Goal: Task Accomplishment & Management: Complete application form

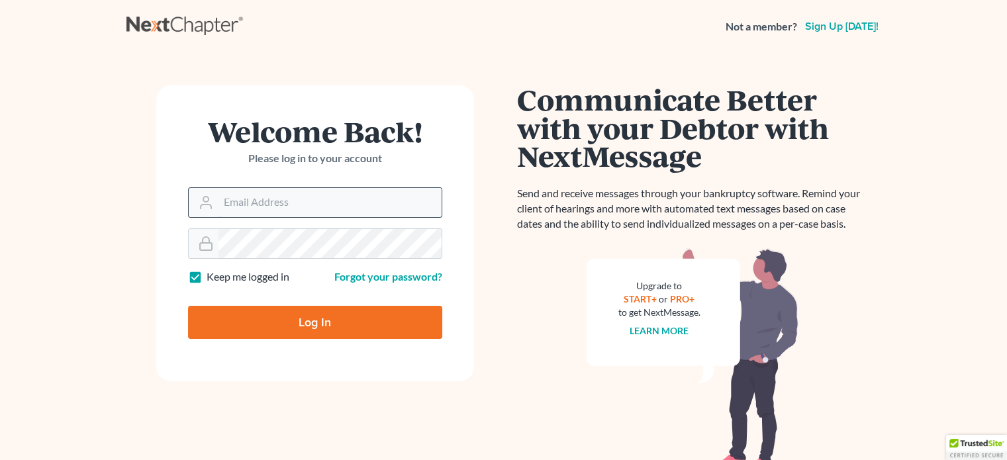
click at [224, 202] on input "Email Address" at bounding box center [329, 202] width 223 height 29
type input "[PERSON_NAME][EMAIL_ADDRESS][DOMAIN_NAME]"
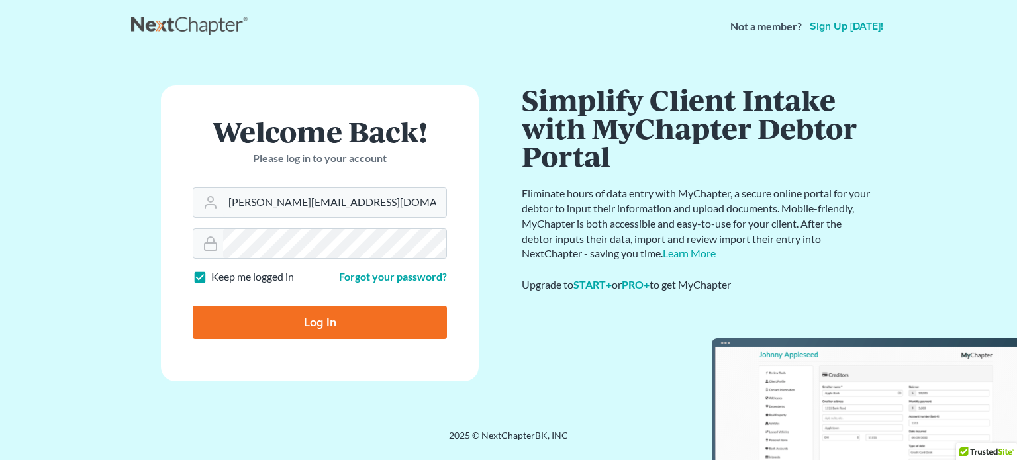
click at [332, 324] on input "Log In" at bounding box center [320, 322] width 254 height 33
type input "Thinking..."
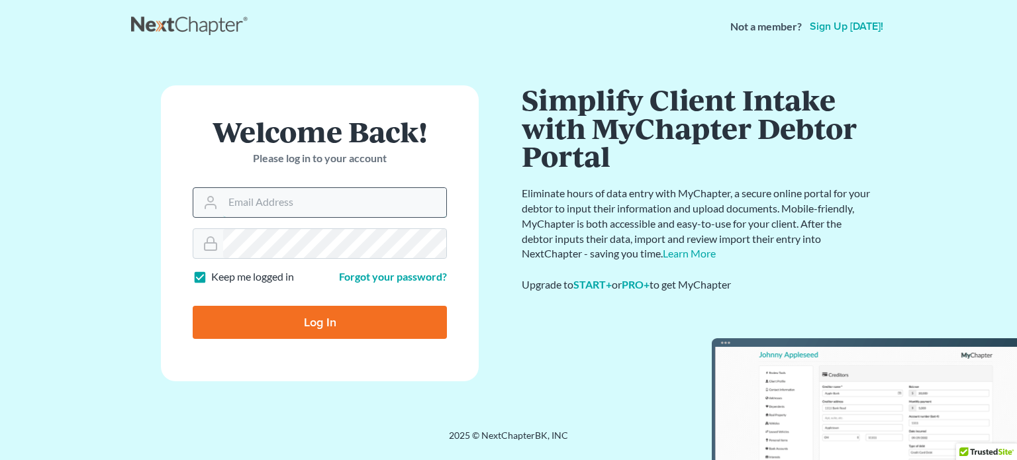
click at [234, 198] on input "Email Address" at bounding box center [334, 202] width 223 height 29
type input "patrick@pfrazierlaw.com"
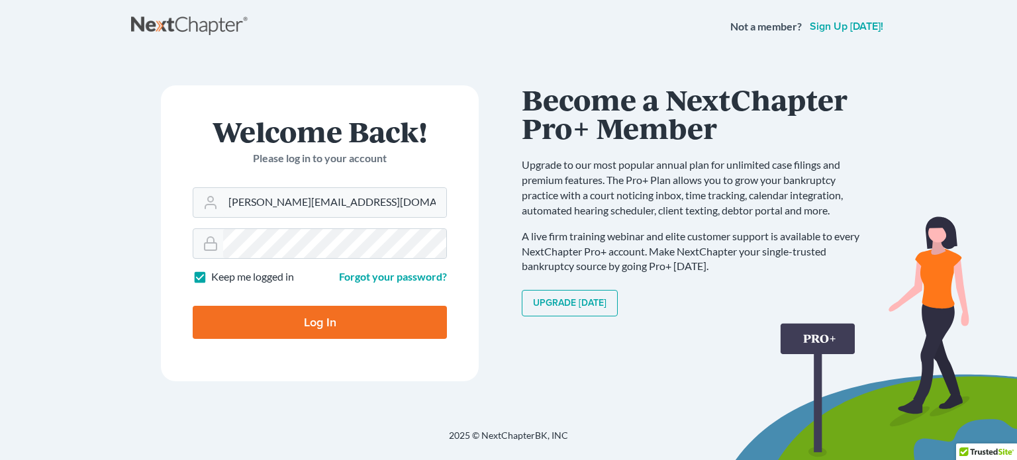
click at [314, 317] on input "Log In" at bounding box center [320, 322] width 254 height 33
type input "Thinking..."
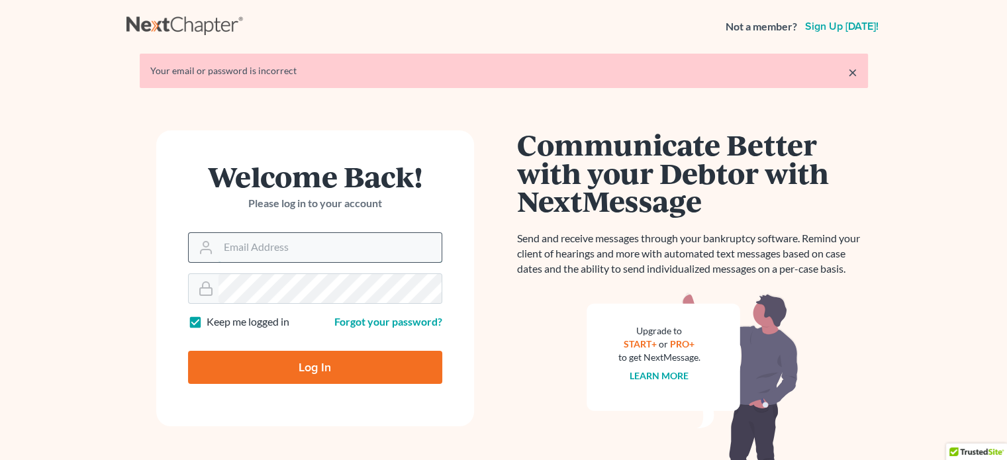
click at [229, 248] on input "Email Address" at bounding box center [329, 247] width 223 height 29
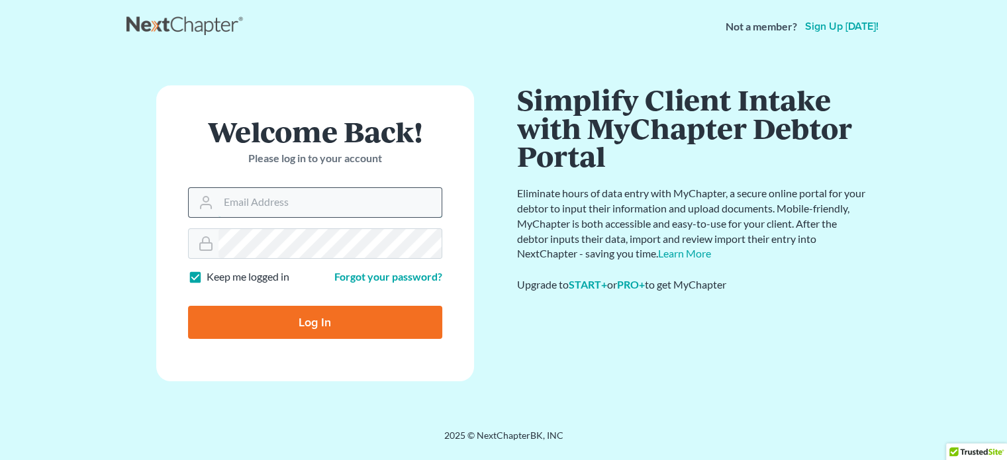
type input "[PERSON_NAME][EMAIL_ADDRESS][DOMAIN_NAME]"
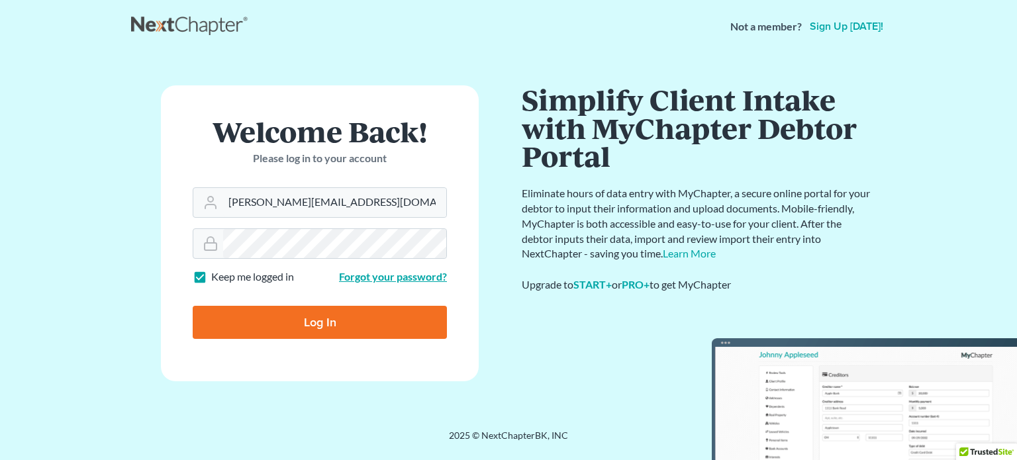
click at [392, 279] on link "Forgot your password?" at bounding box center [393, 276] width 108 height 13
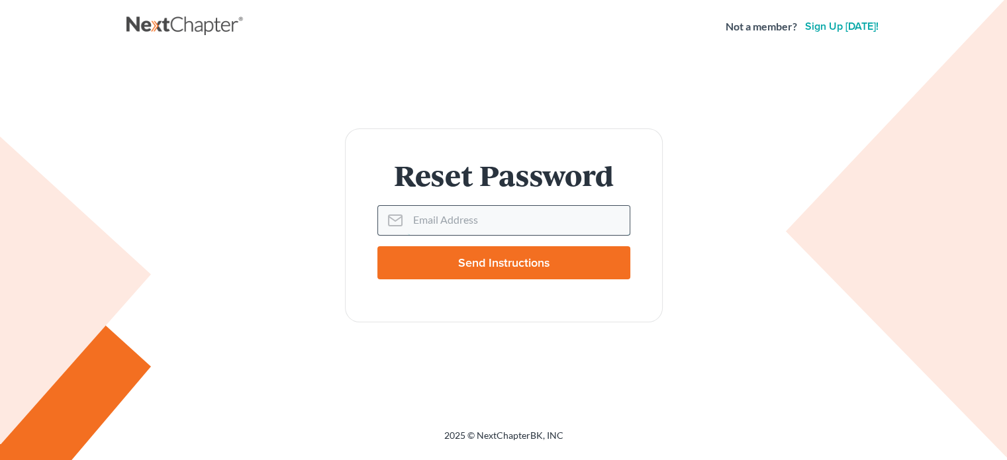
click at [418, 228] on input "Email Address" at bounding box center [519, 220] width 222 height 29
type input "[PERSON_NAME][EMAIL_ADDRESS][DOMAIN_NAME]"
click at [481, 259] on input "Send Instructions" at bounding box center [503, 262] width 253 height 33
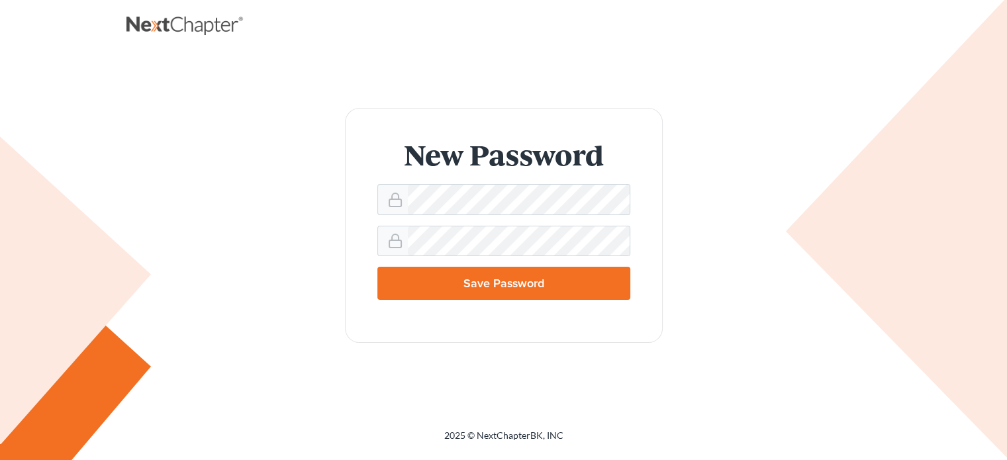
click at [491, 288] on input "Save Password" at bounding box center [503, 283] width 253 height 33
type input "Thinking..."
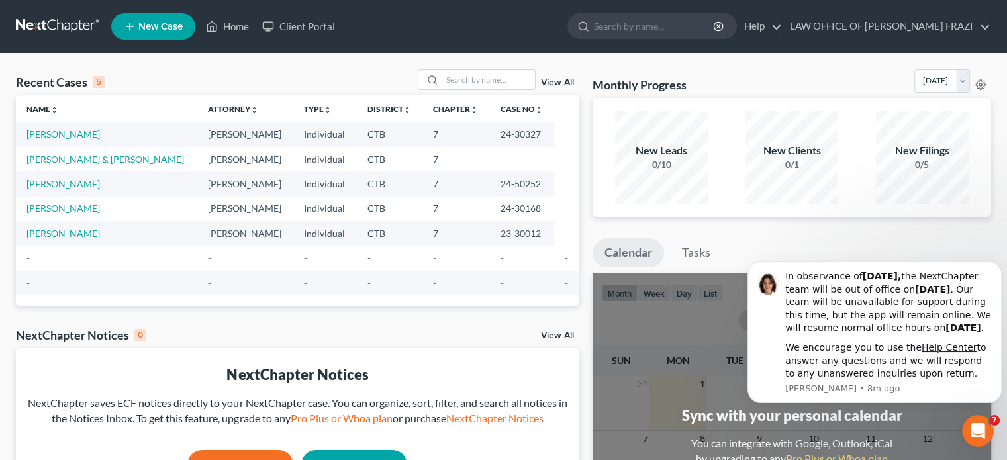
click at [154, 26] on span "New Case" at bounding box center [160, 27] width 44 height 10
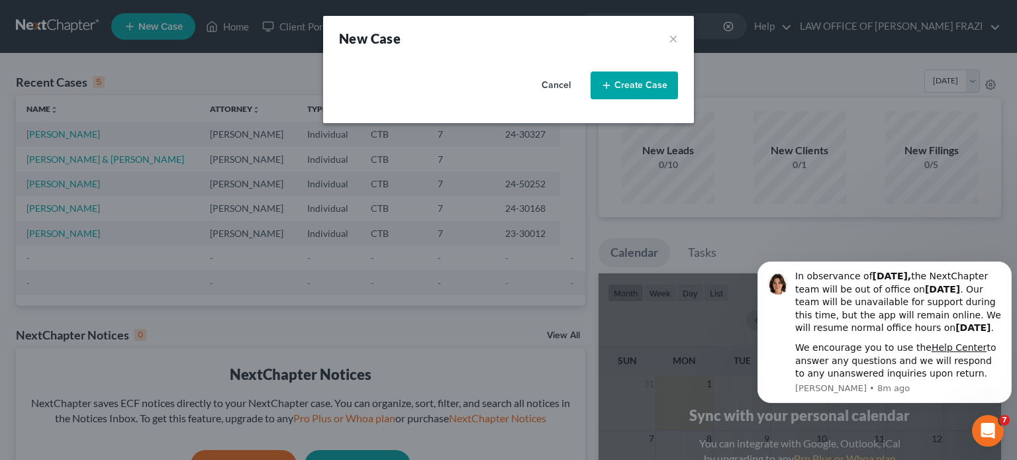
select select "12"
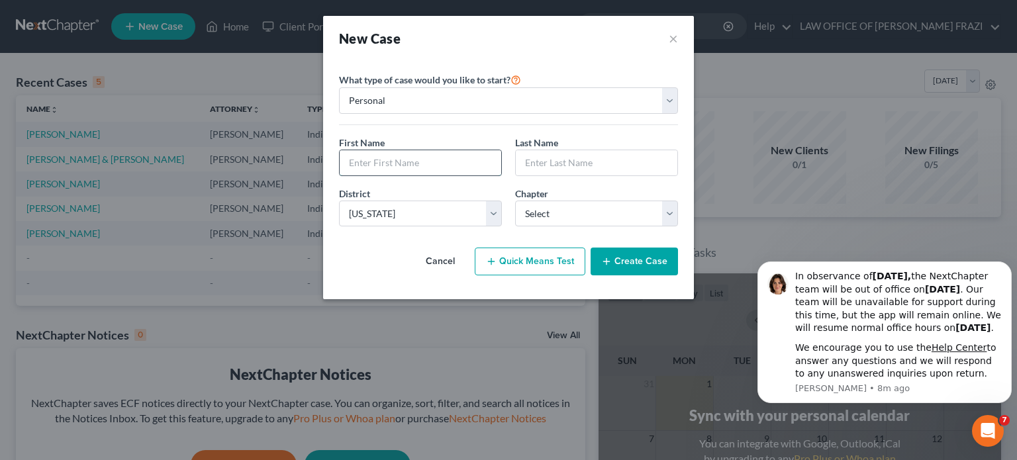
click at [348, 164] on input "text" at bounding box center [421, 162] width 162 height 25
type input "Alexa"
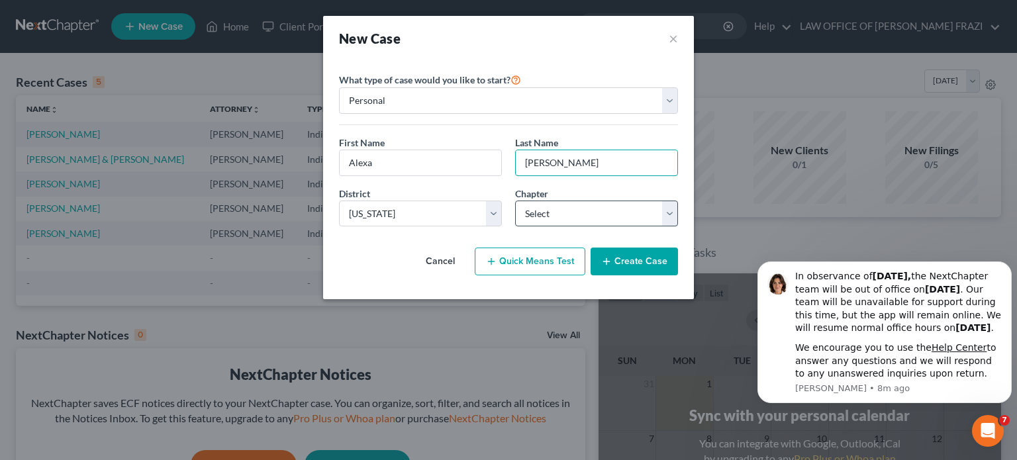
type input "[PERSON_NAME]"
click at [671, 212] on select "Select 7 11 12 13" at bounding box center [596, 214] width 163 height 26
select select "0"
click at [515, 201] on select "Select 7 11 12 13" at bounding box center [596, 214] width 163 height 26
click at [633, 260] on button "Create Case" at bounding box center [634, 262] width 87 height 28
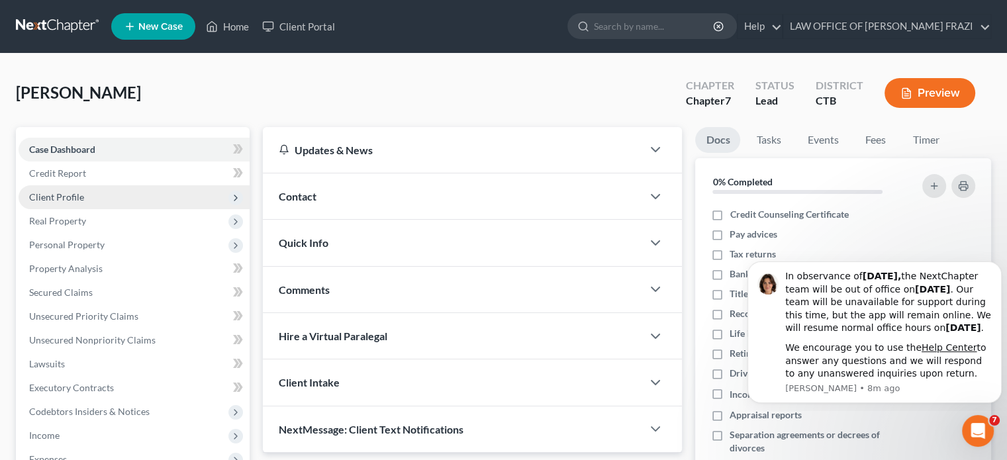
click at [53, 193] on span "Client Profile" at bounding box center [56, 196] width 55 height 11
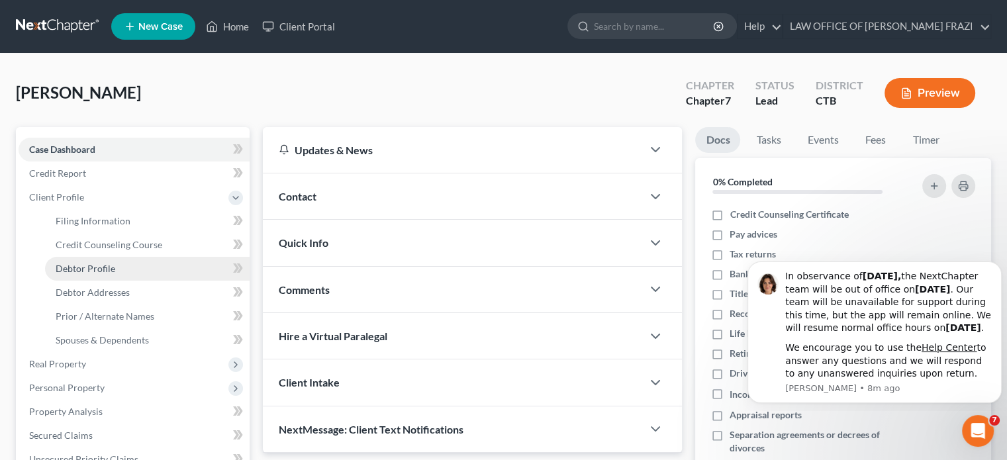
click at [82, 267] on span "Debtor Profile" at bounding box center [86, 268] width 60 height 11
select select "0"
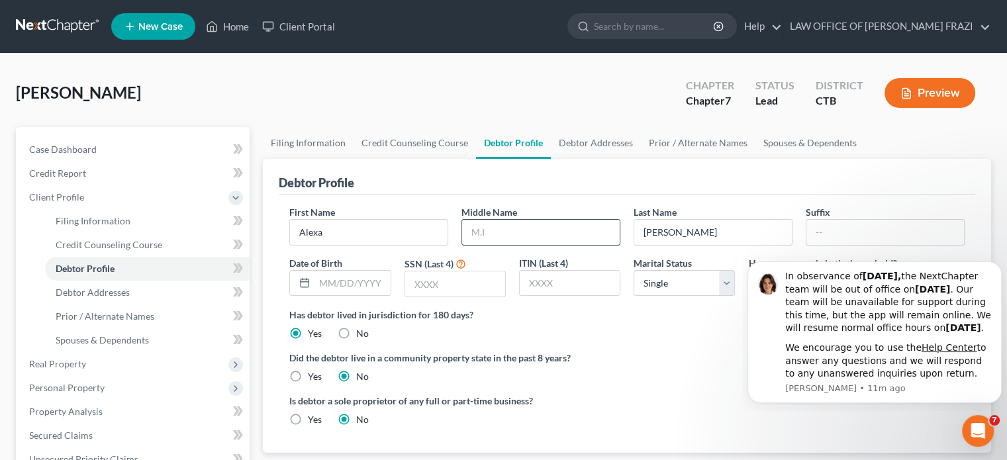
click at [467, 231] on input "text" at bounding box center [541, 232] width 158 height 25
type input "R"
click at [85, 288] on span "Debtor Addresses" at bounding box center [93, 292] width 74 height 11
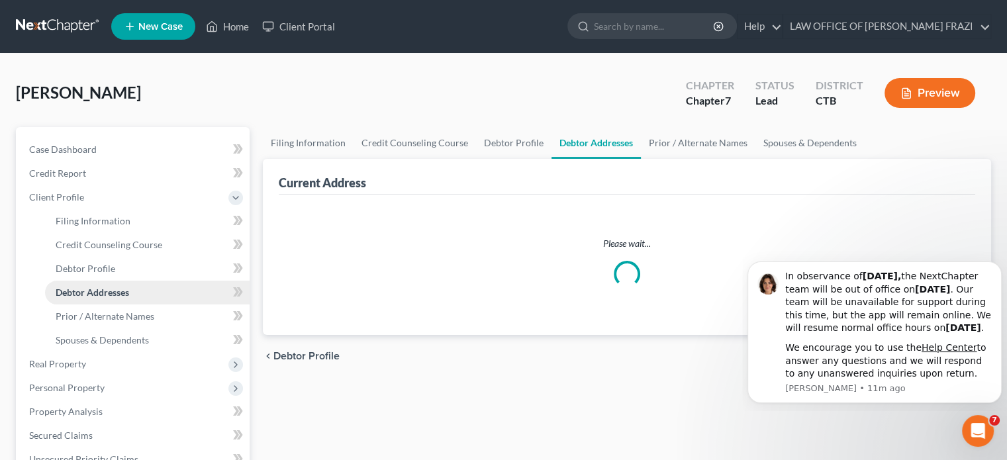
select select "0"
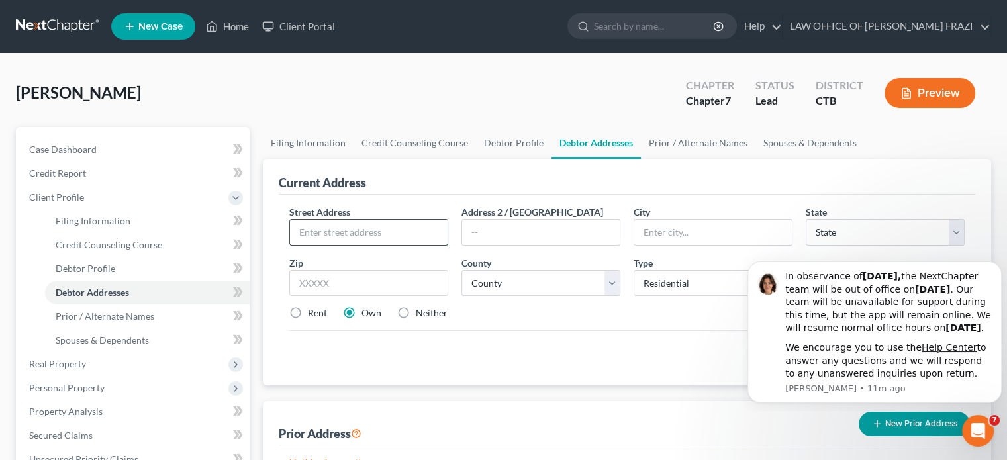
click at [293, 227] on input "text" at bounding box center [369, 232] width 158 height 25
type input "[STREET_ADDRESS]"
type input "Hamden"
drag, startPoint x: 1700, startPoint y: 473, endPoint x: 952, endPoint y: 237, distance: 784.4
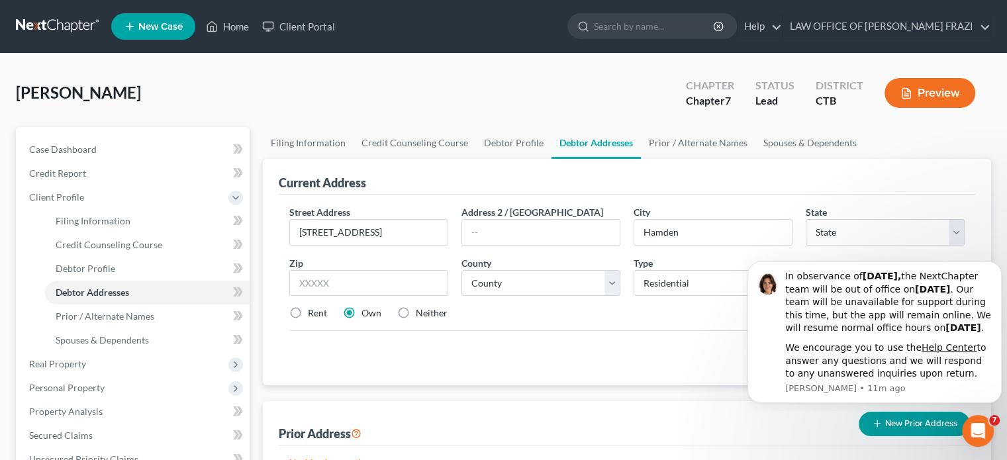
click html "In observance of [DATE], the NextChapter team will be out of office [DATE][DATE…"
click at [955, 230] on select "State [US_STATE] AK AR AZ CA CO CT DE DC [GEOGRAPHIC_DATA] [GEOGRAPHIC_DATA] GU…" at bounding box center [885, 232] width 159 height 26
select select "6"
click at [806, 219] on select "State [US_STATE] AK AR AZ CA CO CT DE DC [GEOGRAPHIC_DATA] [GEOGRAPHIC_DATA] GU…" at bounding box center [885, 232] width 159 height 26
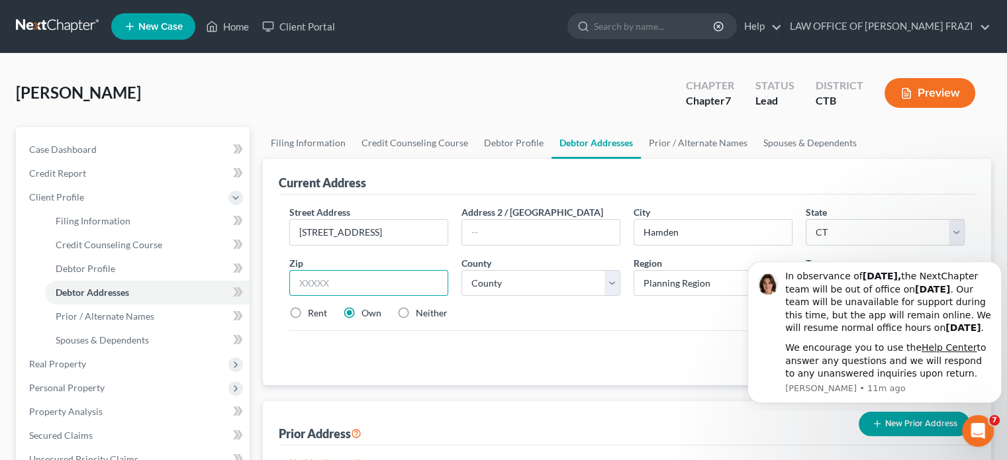
click at [353, 289] on input "text" at bounding box center [368, 283] width 159 height 26
type input "06517"
click at [611, 282] on select "County [GEOGRAPHIC_DATA] [GEOGRAPHIC_DATA] [GEOGRAPHIC_DATA] [GEOGRAPHIC_DATA] …" at bounding box center [540, 283] width 159 height 26
select select "4"
click at [461, 270] on select "County [GEOGRAPHIC_DATA] [GEOGRAPHIC_DATA] [GEOGRAPHIC_DATA] [GEOGRAPHIC_DATA] …" at bounding box center [540, 283] width 159 height 26
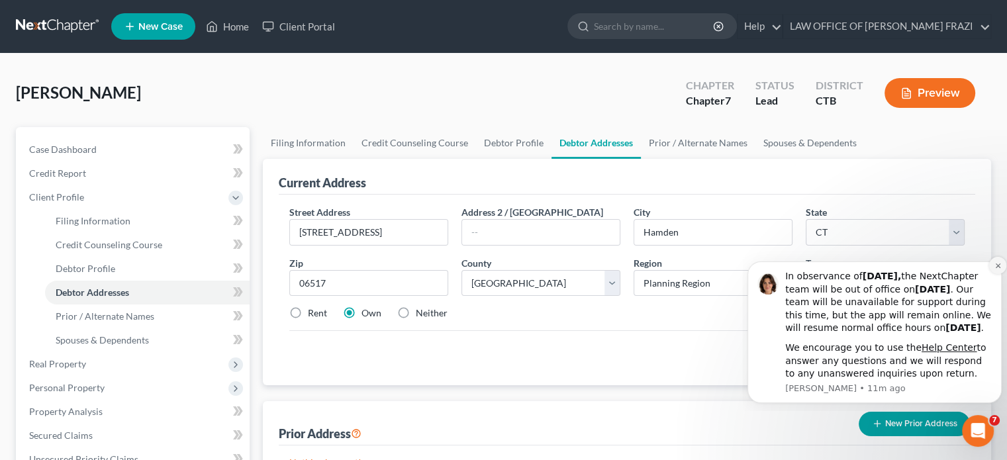
click at [996, 262] on icon "Dismiss notification" at bounding box center [997, 265] width 7 height 7
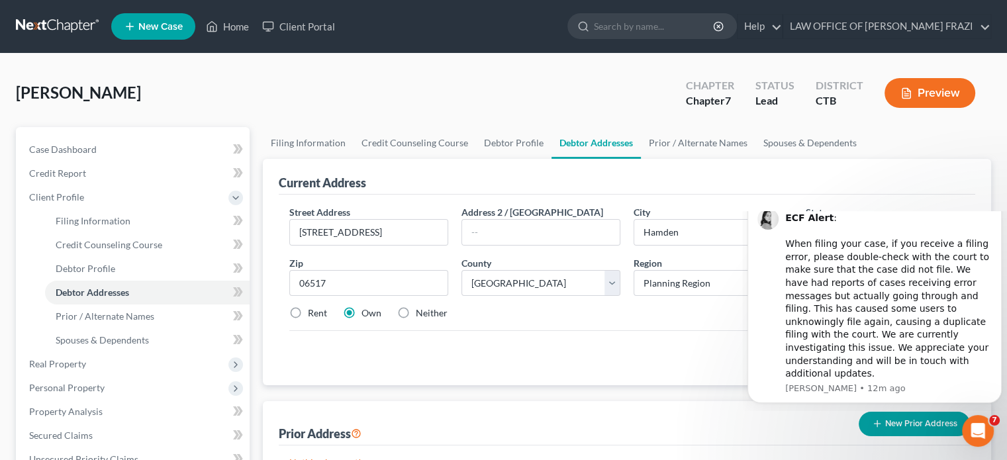
click at [998, 205] on icon "Dismiss notification" at bounding box center [997, 200] width 7 height 7
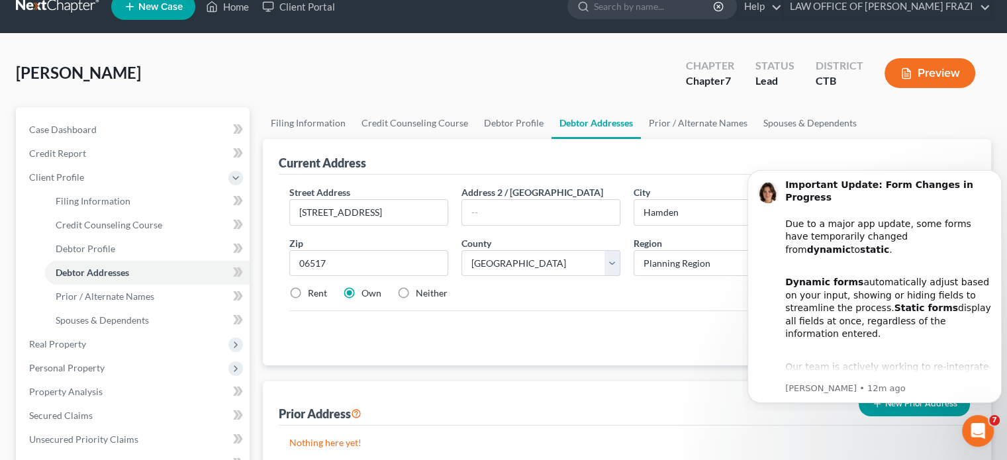
scroll to position [21, 0]
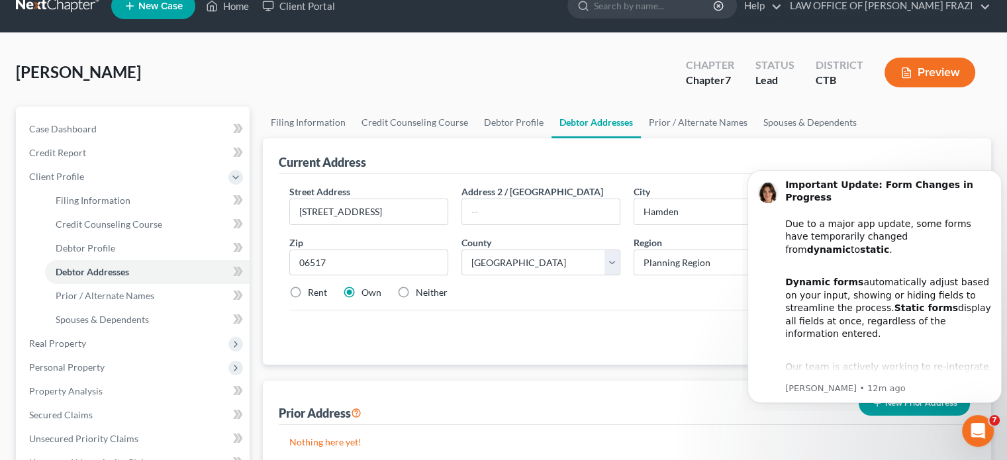
click at [689, 319] on div "Cancel Save Address" at bounding box center [626, 329] width 675 height 39
click at [999, 172] on icon "Dismiss notification" at bounding box center [997, 173] width 5 height 5
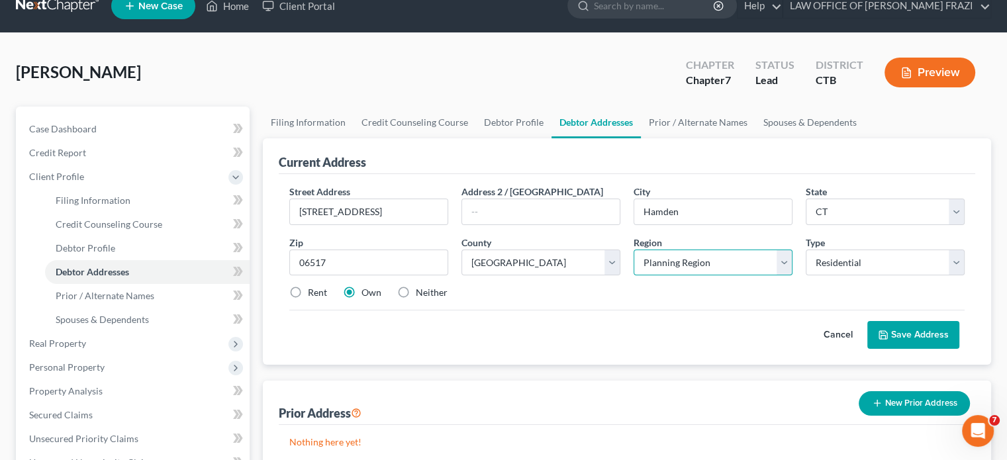
click at [782, 262] on select "Planning Region Capitol Planning Region [GEOGRAPHIC_DATA] Planning Region [GEOG…" at bounding box center [713, 263] width 159 height 26
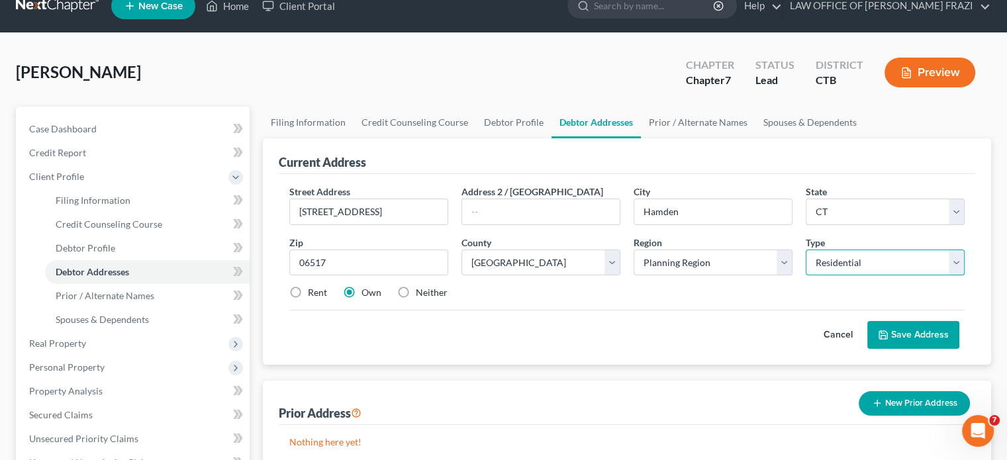
click at [961, 262] on select "Select Residential Mailing Rental Business" at bounding box center [885, 263] width 159 height 26
click at [416, 293] on label "Neither" at bounding box center [432, 292] width 32 height 13
click at [421, 293] on input "Neither" at bounding box center [425, 290] width 9 height 9
radio input "true"
click at [517, 368] on div "Current Address Street Address * [STREET_ADDRESS] Address [GEOGRAPHIC_DATA] * […" at bounding box center [627, 306] width 728 height 337
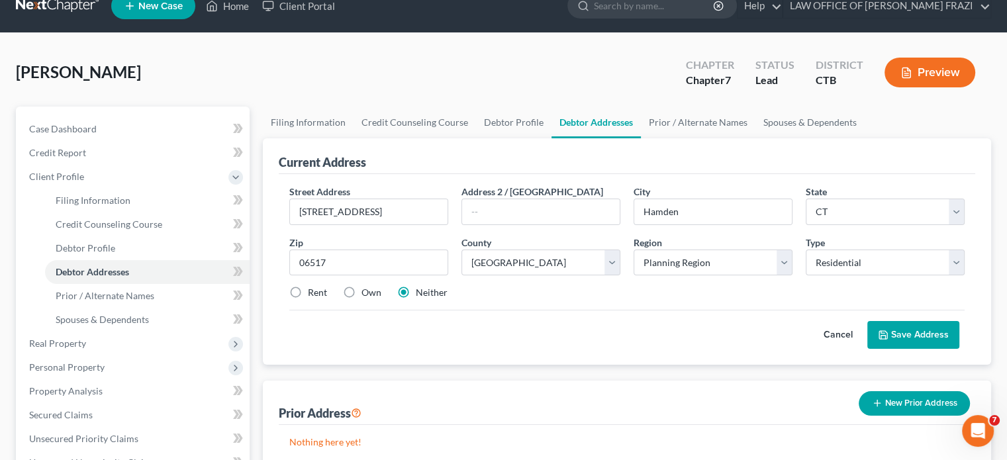
click at [916, 330] on button "Save Address" at bounding box center [913, 335] width 92 height 28
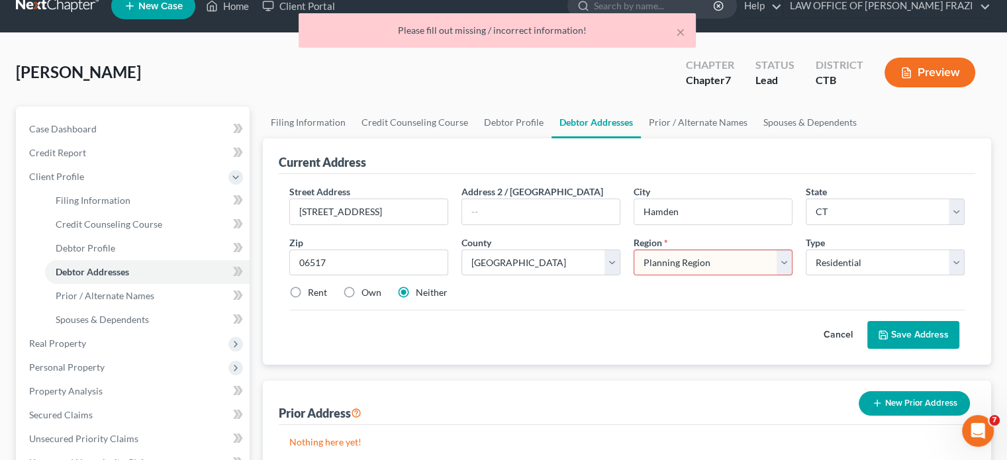
click at [785, 262] on select "Planning Region Capitol Planning Region [GEOGRAPHIC_DATA] Planning Region [GEOG…" at bounding box center [713, 263] width 159 height 26
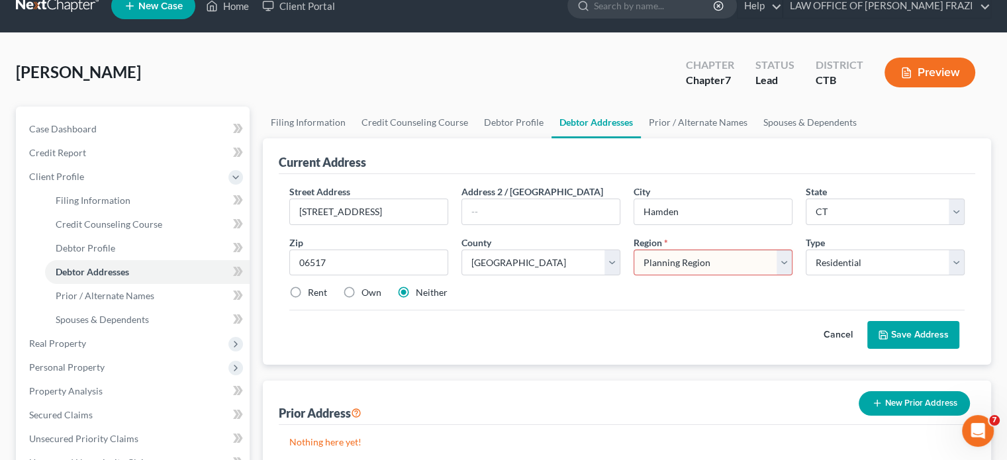
scroll to position [26, 0]
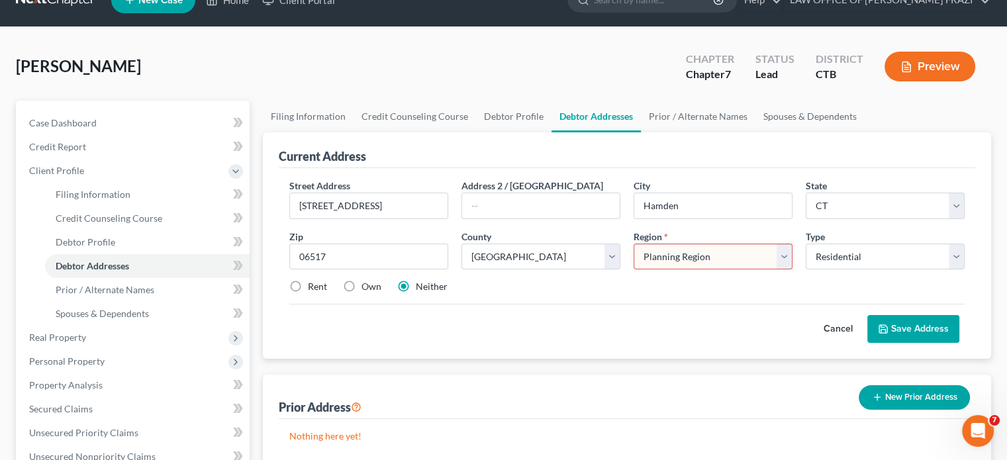
click at [784, 257] on select "Planning Region Capitol Planning Region [GEOGRAPHIC_DATA] Planning Region [GEOG…" at bounding box center [713, 257] width 159 height 26
click at [559, 328] on div "Cancel Save Address" at bounding box center [626, 323] width 675 height 39
click at [784, 254] on select "Planning Region Capitol Planning Region [GEOGRAPHIC_DATA] Planning Region [GEOG…" at bounding box center [713, 257] width 159 height 26
click at [783, 258] on select "Planning Region Capitol Planning Region [GEOGRAPHIC_DATA] Planning Region [GEOG…" at bounding box center [713, 257] width 159 height 26
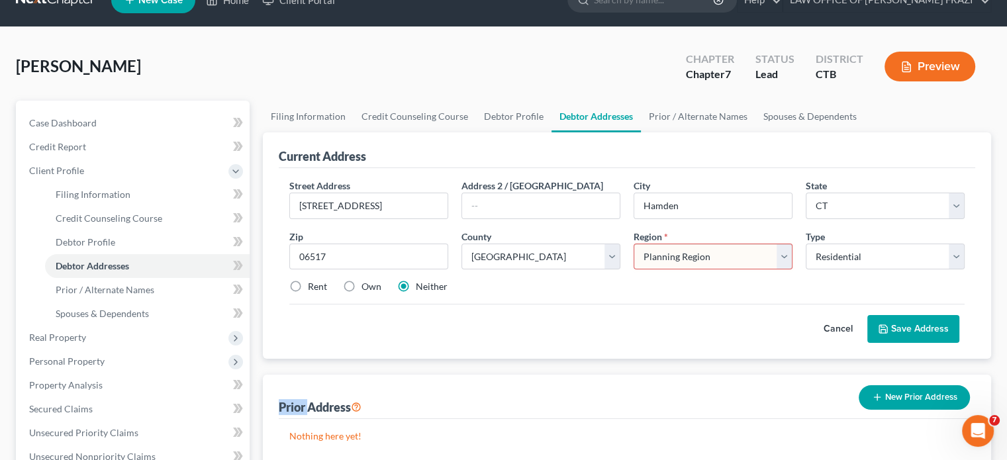
select select "6"
click at [634, 244] on select "Planning Region Capitol Planning Region [GEOGRAPHIC_DATA] Planning Region [GEOG…" at bounding box center [713, 257] width 159 height 26
click at [910, 327] on button "Save Address" at bounding box center [913, 329] width 92 height 28
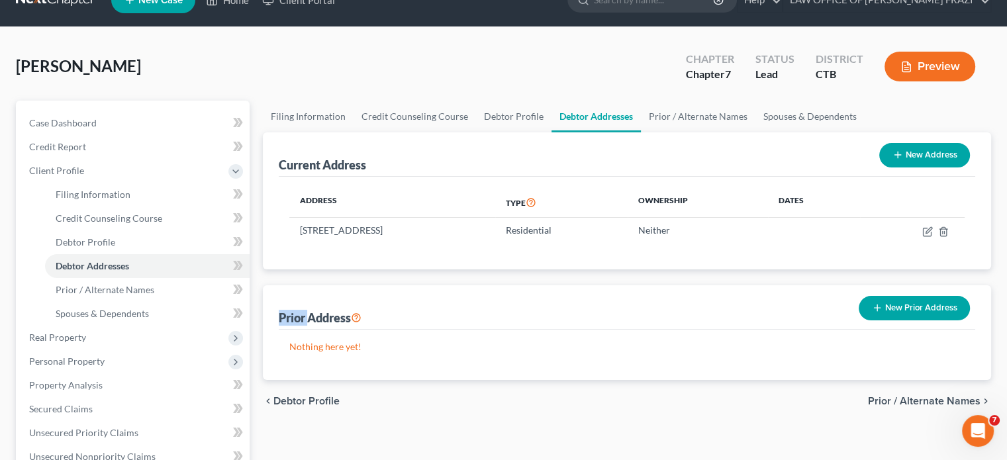
click at [920, 304] on button "New Prior Address" at bounding box center [914, 308] width 111 height 24
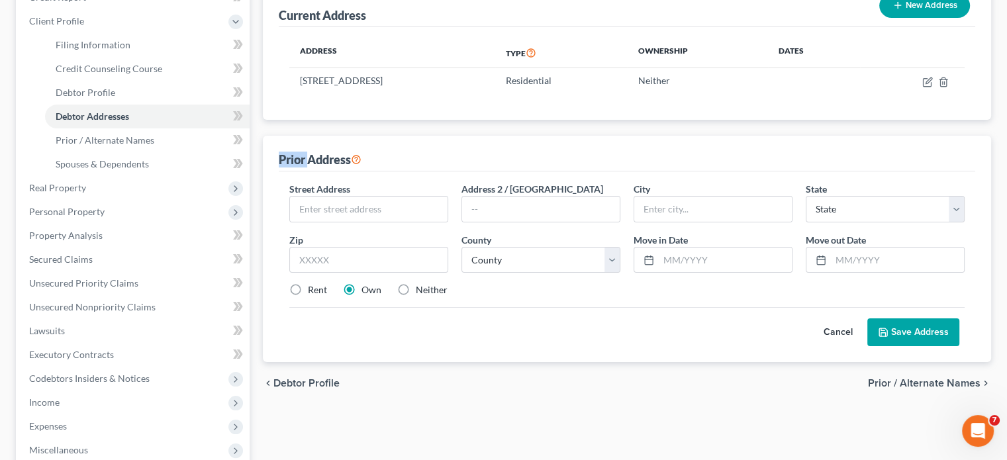
scroll to position [246, 0]
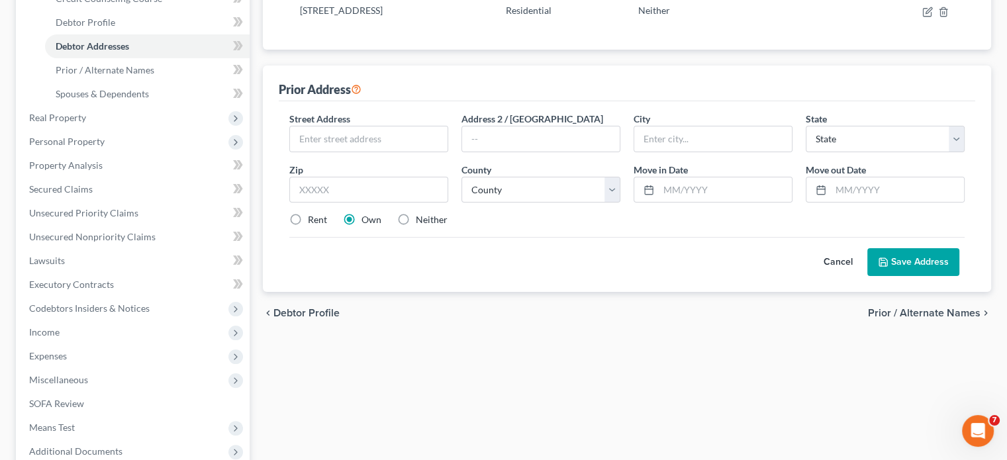
drag, startPoint x: 819, startPoint y: 291, endPoint x: 21, endPoint y: 15, distance: 844.0
click at [819, 292] on div "chevron_left Debtor Profile Prior / Alternate Names chevron_right" at bounding box center [627, 313] width 728 height 42
click at [842, 259] on button "Cancel" at bounding box center [838, 262] width 58 height 26
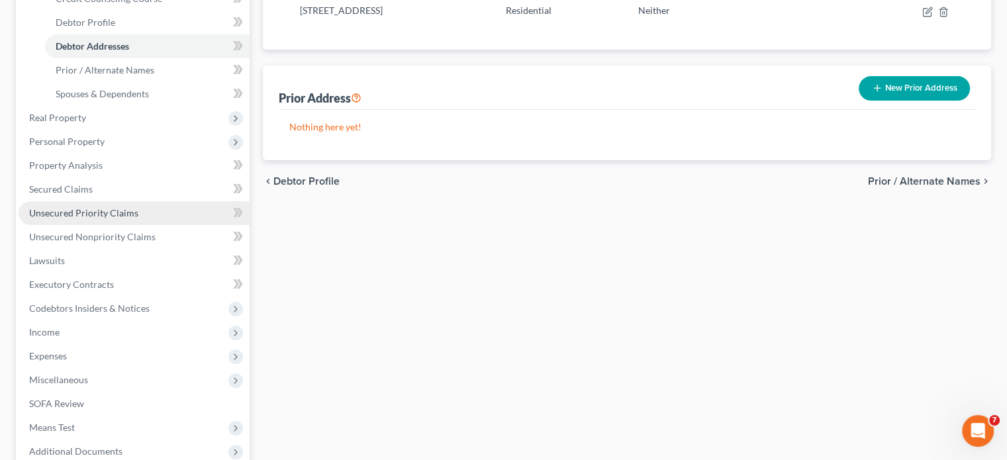
scroll to position [196, 0]
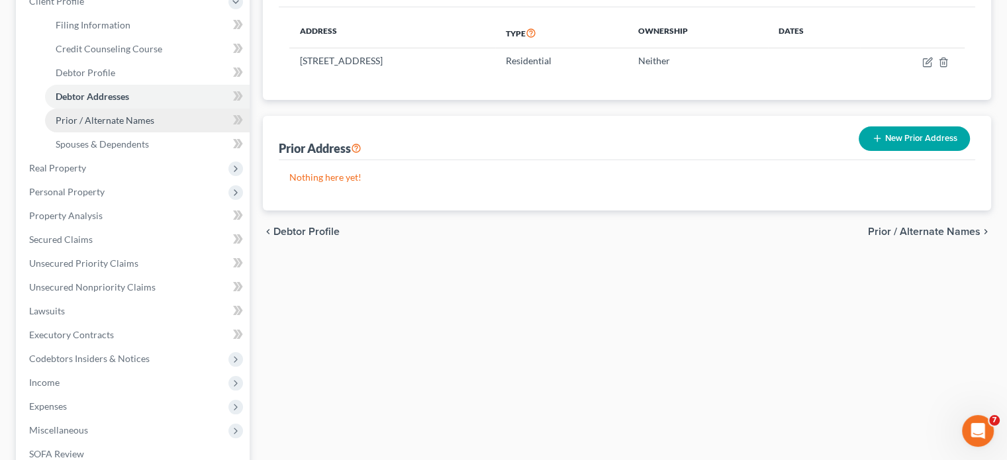
click at [107, 121] on span "Prior / Alternate Names" at bounding box center [105, 120] width 99 height 11
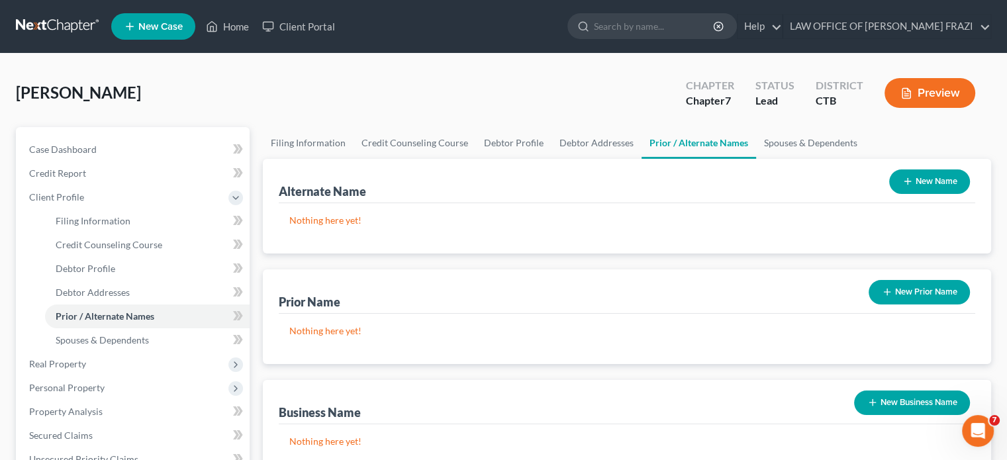
click at [933, 182] on button "New Name" at bounding box center [929, 181] width 81 height 24
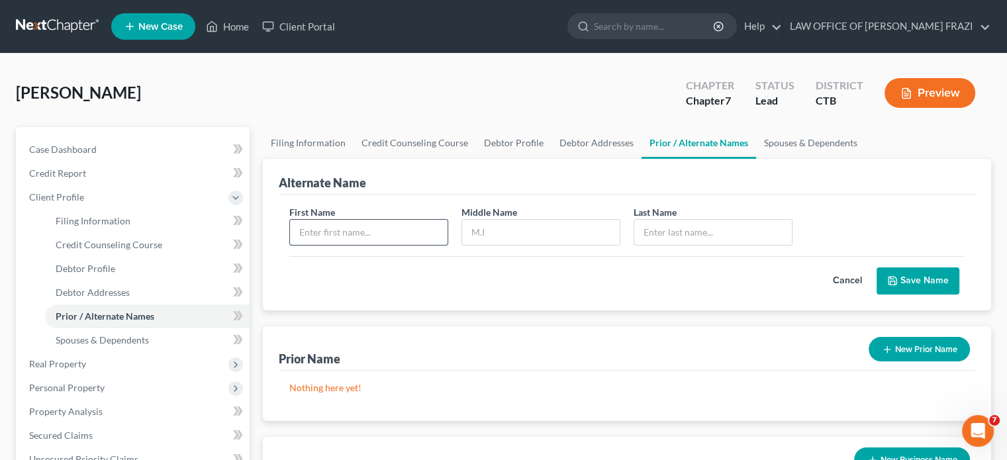
click at [298, 230] on input "text" at bounding box center [369, 232] width 158 height 25
type input "Alexa"
type input "Rose"
type input "[PERSON_NAME]"
click at [915, 281] on button "Save Name" at bounding box center [918, 281] width 83 height 28
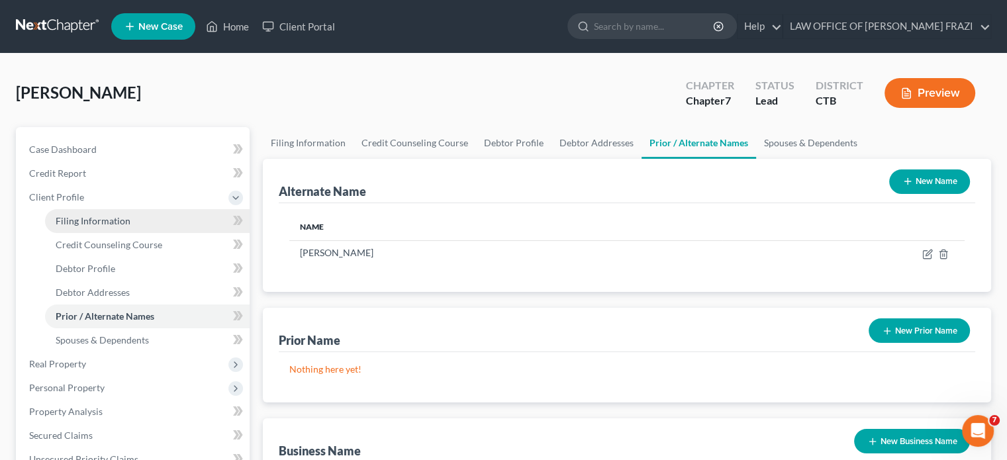
click at [95, 209] on link "Filing Information" at bounding box center [147, 221] width 205 height 24
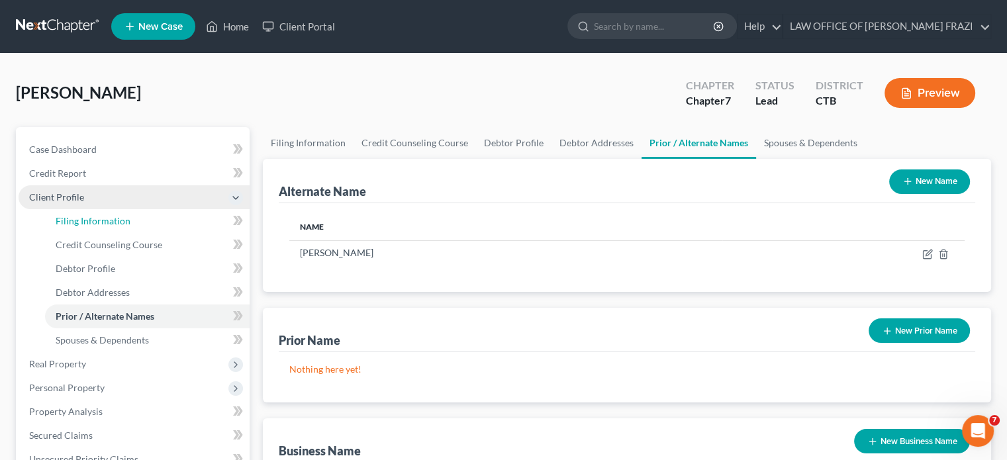
select select "1"
select select "0"
select select "12"
select select "0"
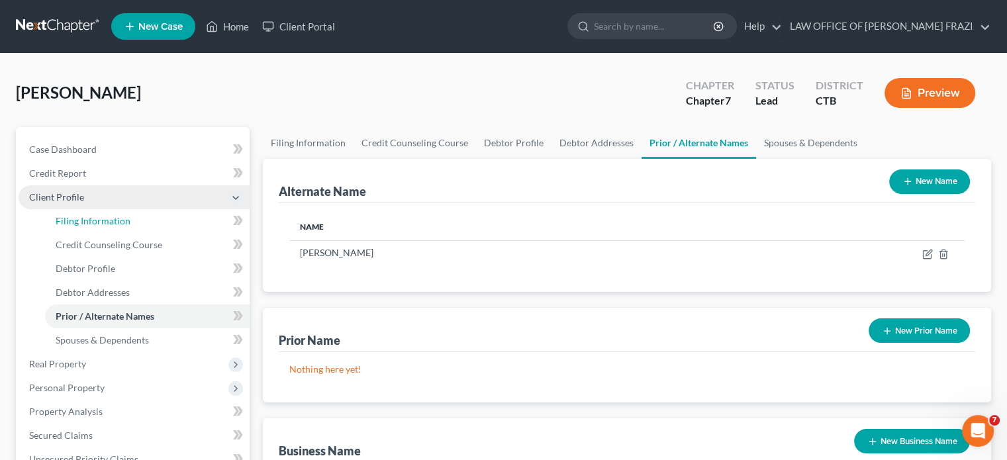
select select "6"
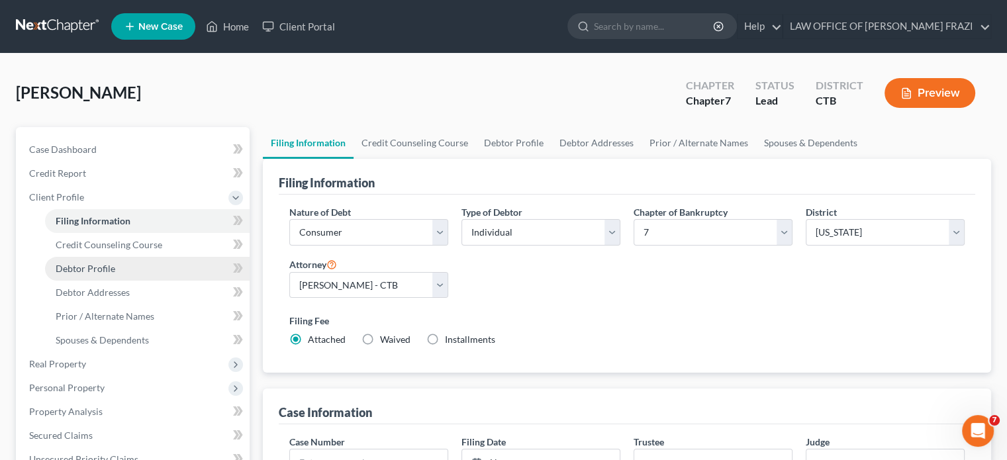
click at [111, 266] on span "Debtor Profile" at bounding box center [86, 268] width 60 height 11
select select "0"
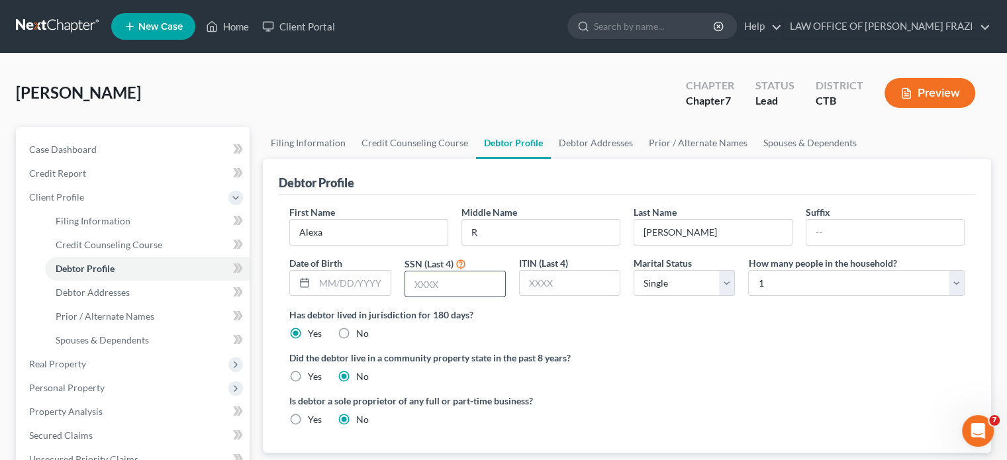
click at [454, 279] on input "text" at bounding box center [455, 283] width 100 height 25
type input "1803"
click at [957, 283] on select "Select 1 2 3 4 5 6 7 8 9 10 11 12 13 14 15 16 17 18 19 20" at bounding box center [856, 283] width 217 height 26
click at [865, 370] on div "Did the debtor live in a community property state in the past 8 years? Yes No" at bounding box center [626, 367] width 675 height 32
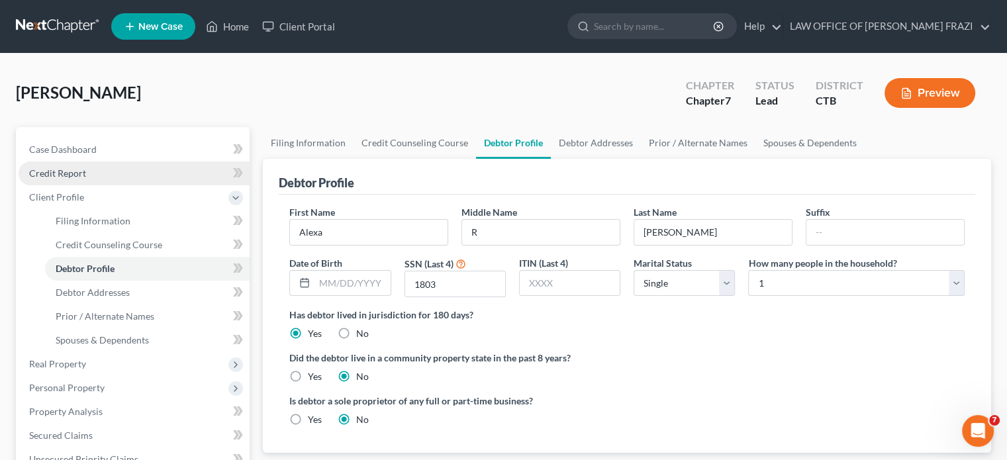
click at [66, 170] on span "Credit Report" at bounding box center [57, 173] width 57 height 11
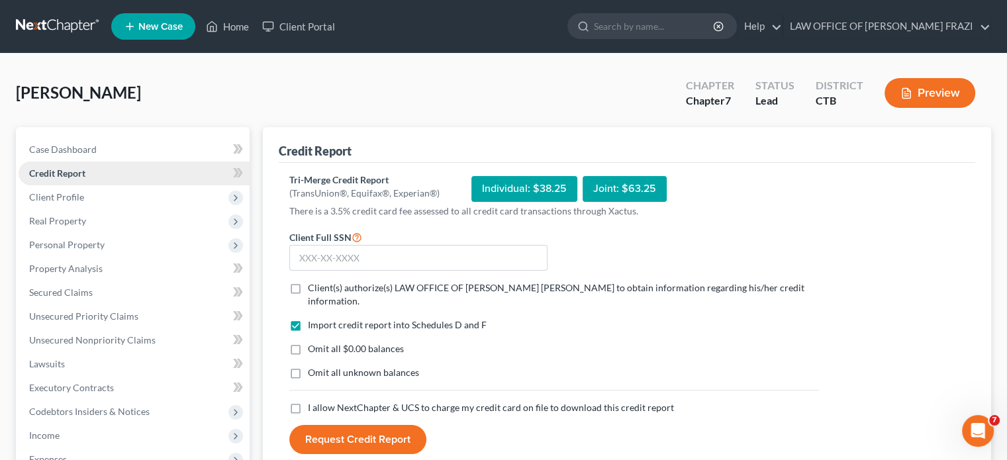
click at [66, 170] on span "Credit Report" at bounding box center [57, 173] width 56 height 11
click at [48, 360] on span "Lawsuits" at bounding box center [47, 363] width 36 height 11
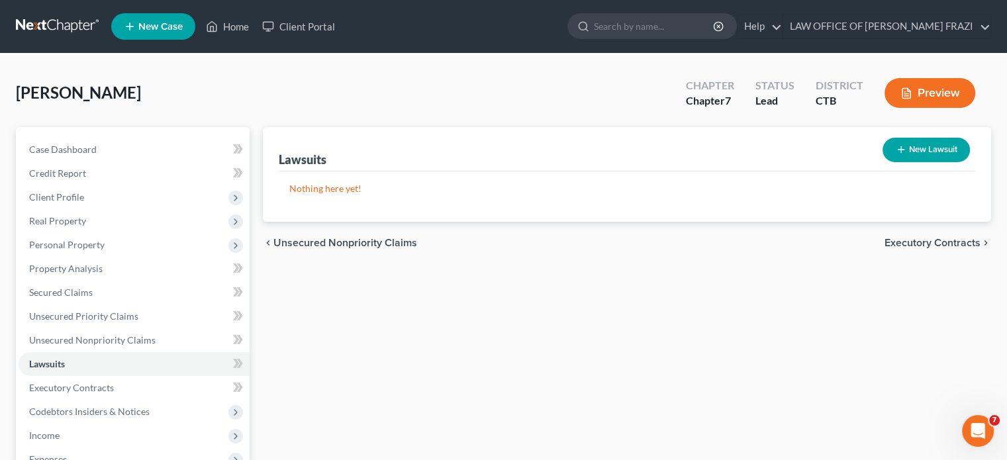
click at [922, 145] on button "New Lawsuit" at bounding box center [926, 150] width 87 height 24
select select "0"
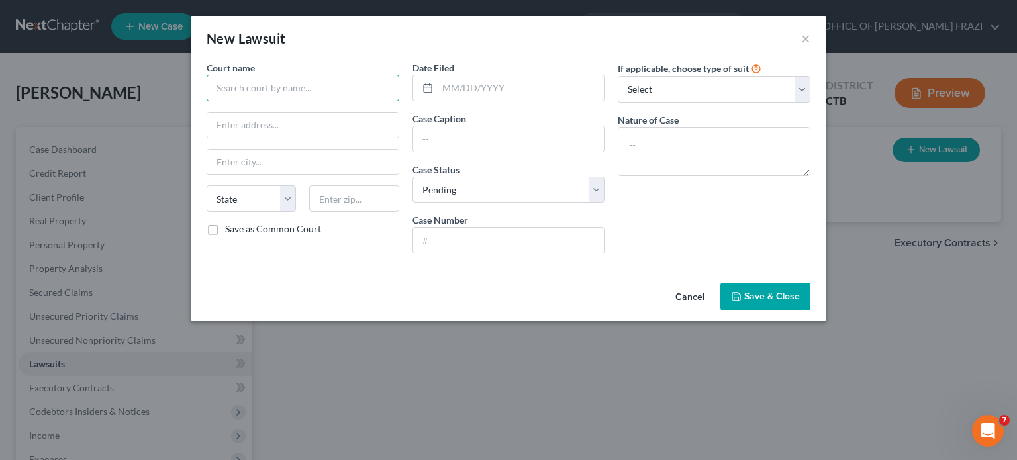
click at [325, 92] on input "text" at bounding box center [303, 88] width 193 height 26
type input "New Haven Superior Court"
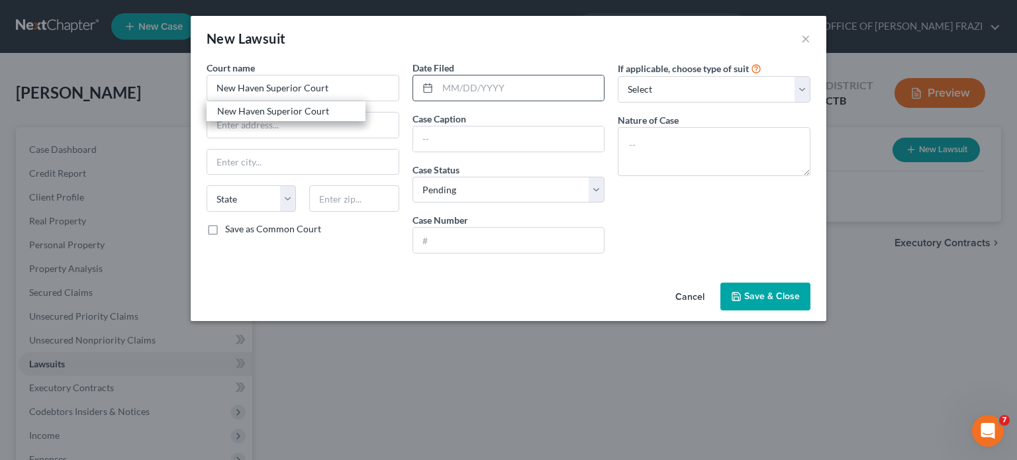
click at [435, 87] on div at bounding box center [425, 87] width 24 height 25
click at [442, 89] on input "text" at bounding box center [521, 87] width 167 height 25
type input "[DATE]"
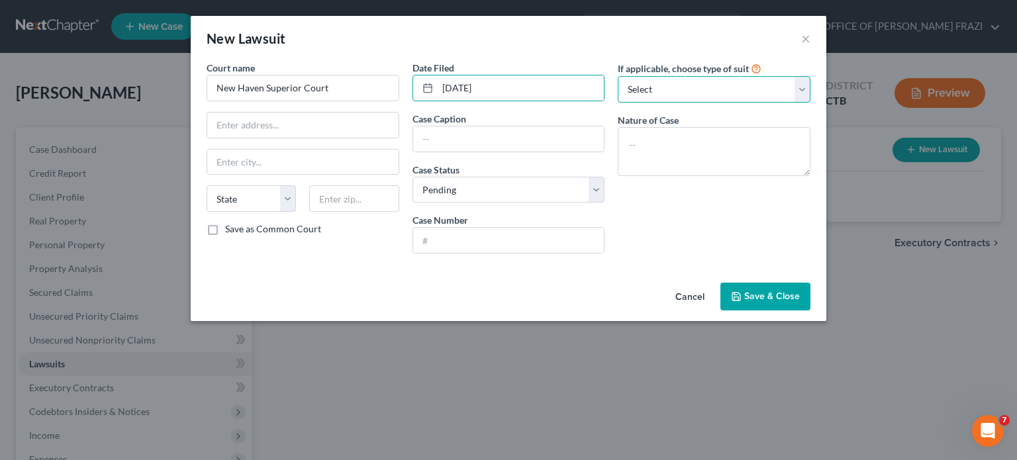
click at [807, 88] on select "Select Repossession Garnishment Foreclosure Attached, Seized, Or Levied Other" at bounding box center [714, 89] width 193 height 26
select select "4"
click at [618, 76] on select "Select Repossession Garnishment Foreclosure Attached, Seized, Or Levied Other" at bounding box center [714, 89] width 193 height 26
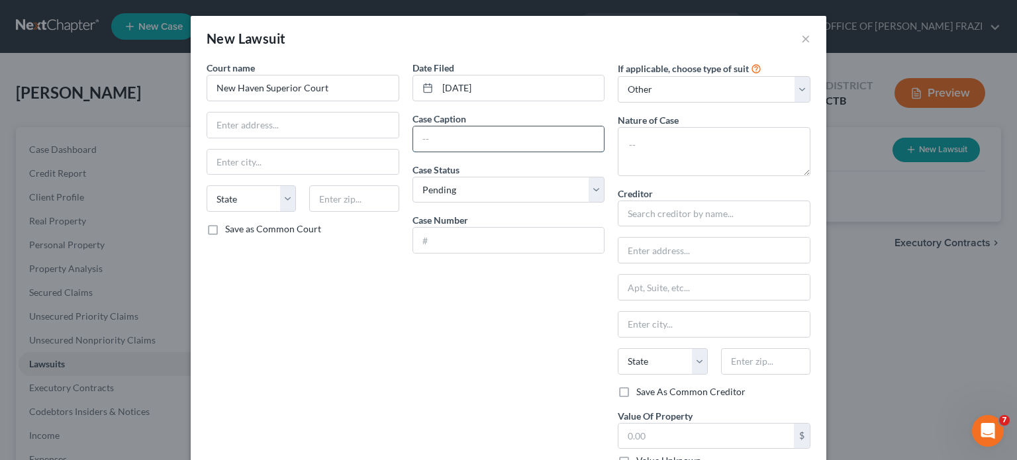
click at [459, 134] on input "text" at bounding box center [508, 138] width 191 height 25
type input "Interinsurance Exchange of the Automobile Club"
click at [592, 187] on select "Select Pending On Appeal Concluded" at bounding box center [508, 190] width 193 height 26
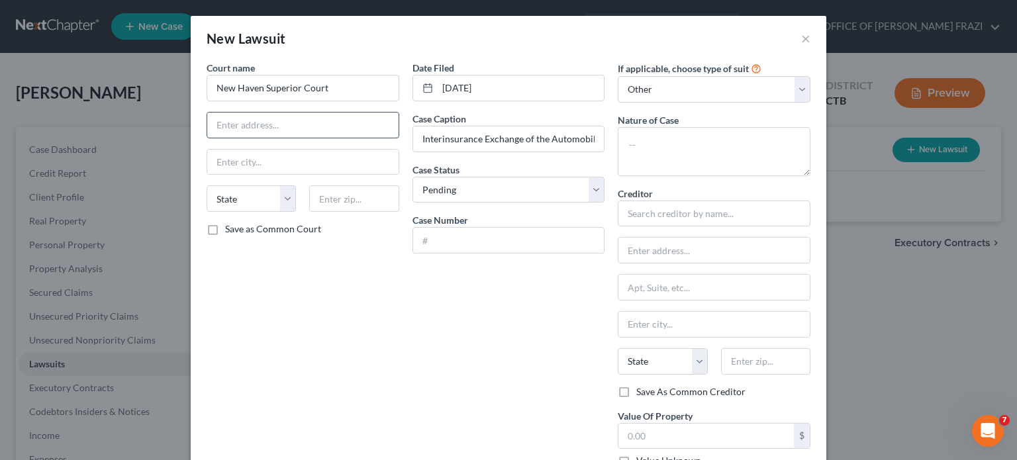
click at [211, 126] on input "text" at bounding box center [302, 125] width 191 height 25
type input "[STREET_ADDRESS]"
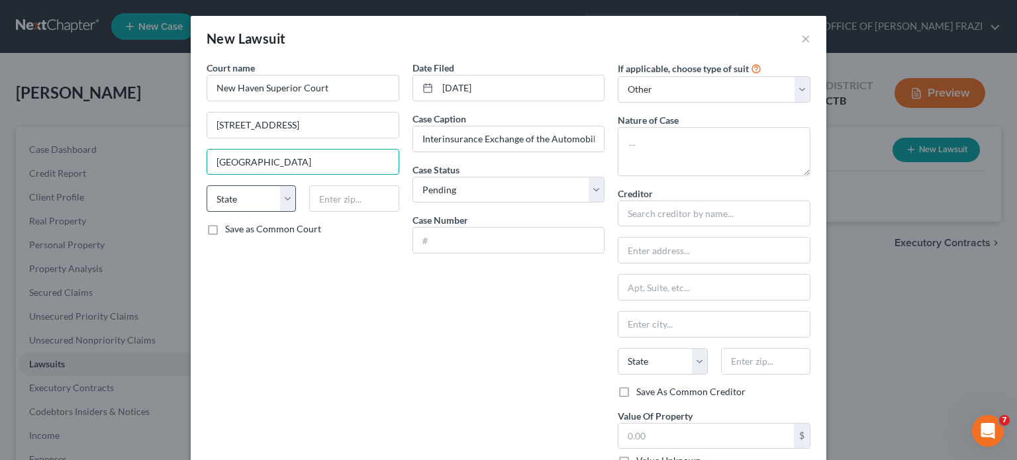
type input "[GEOGRAPHIC_DATA]"
click at [282, 207] on select "State [US_STATE] AK AR AZ CA CO CT DE DC [GEOGRAPHIC_DATA] [GEOGRAPHIC_DATA] GU…" at bounding box center [251, 198] width 89 height 26
select select "6"
click at [207, 185] on select "State [US_STATE] AK AR AZ CA CO CT DE DC [GEOGRAPHIC_DATA] [GEOGRAPHIC_DATA] GU…" at bounding box center [251, 198] width 89 height 26
click at [342, 198] on input "text" at bounding box center [353, 198] width 89 height 26
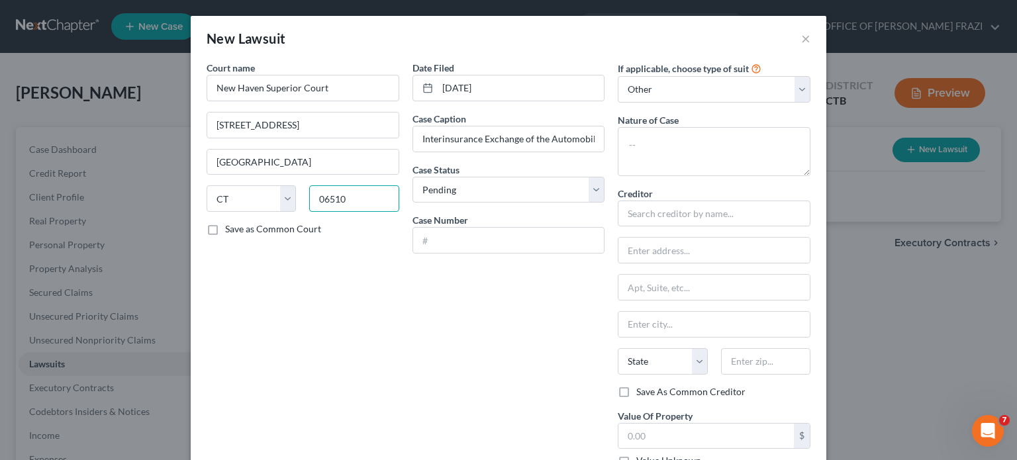
type input "06510"
click at [428, 249] on input "text" at bounding box center [508, 240] width 191 height 25
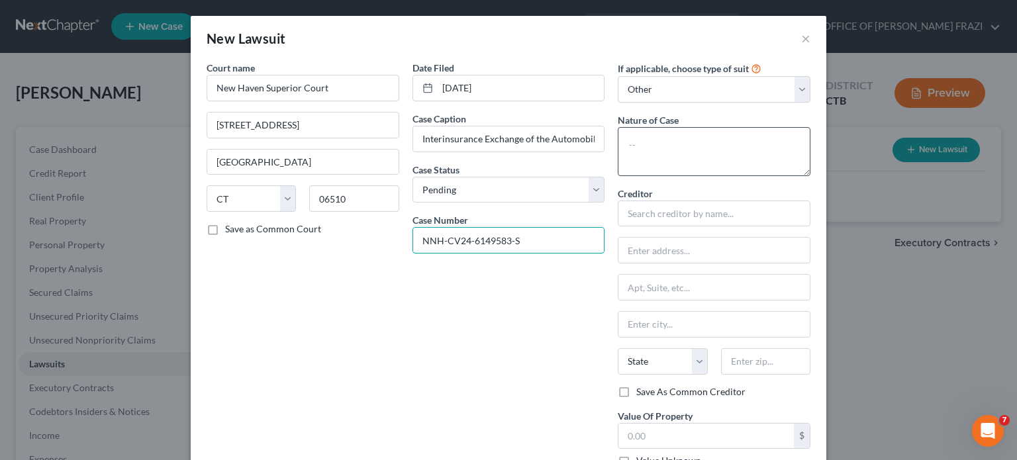
type input "NNH-CV24-6149583-S"
click at [622, 138] on textarea at bounding box center [714, 151] width 193 height 49
type textarea "a"
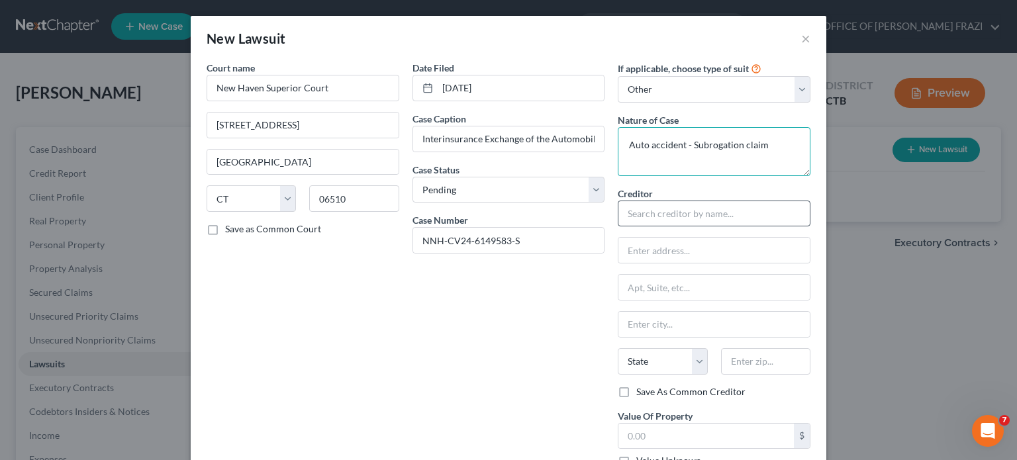
type textarea "Auto accident - Subrogation claim"
click at [620, 208] on input "text" at bounding box center [714, 214] width 193 height 26
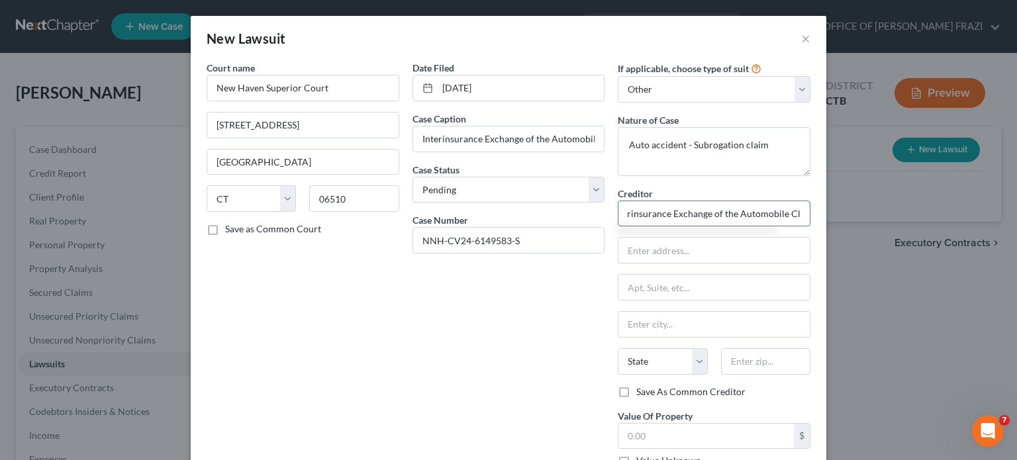
scroll to position [0, 22]
type input "Interinsurance Exchange of the Automobile Club"
type input "[STREET_ADDRESS]"
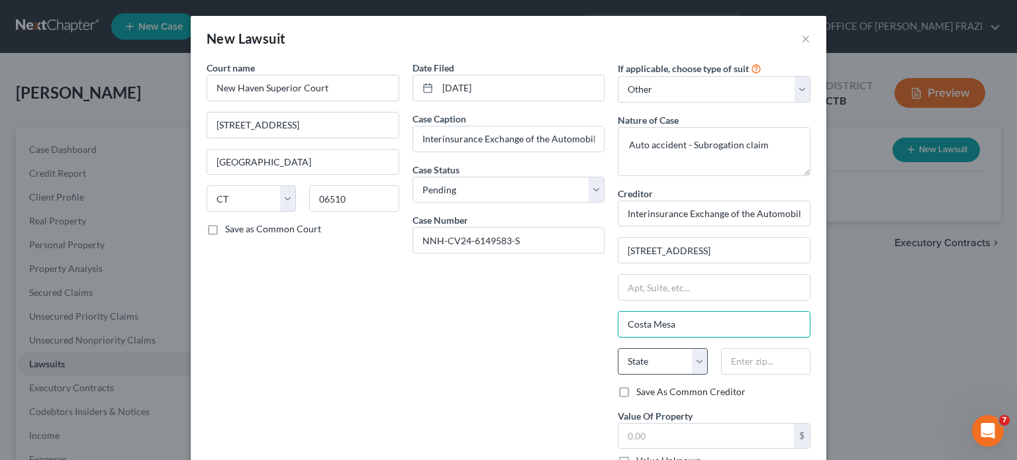
type input "Costa Mesa"
click at [691, 361] on select "State [US_STATE] AK AR AZ CA CO CT DE DC [GEOGRAPHIC_DATA] [GEOGRAPHIC_DATA] GU…" at bounding box center [662, 361] width 89 height 26
select select "4"
click at [618, 348] on select "State [US_STATE] AK AR AZ CA CO CT DE DC [GEOGRAPHIC_DATA] [GEOGRAPHIC_DATA] GU…" at bounding box center [662, 361] width 89 height 26
click at [730, 359] on input "text" at bounding box center [765, 361] width 89 height 26
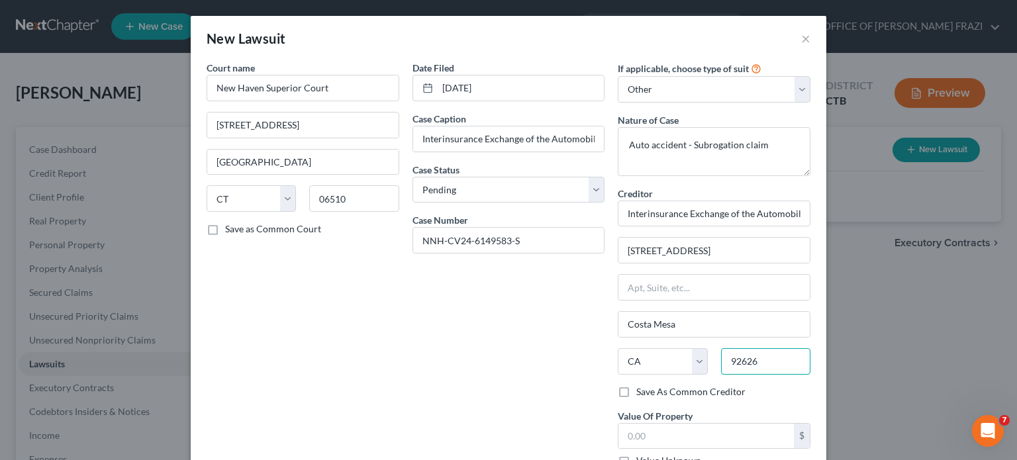
type input "92626"
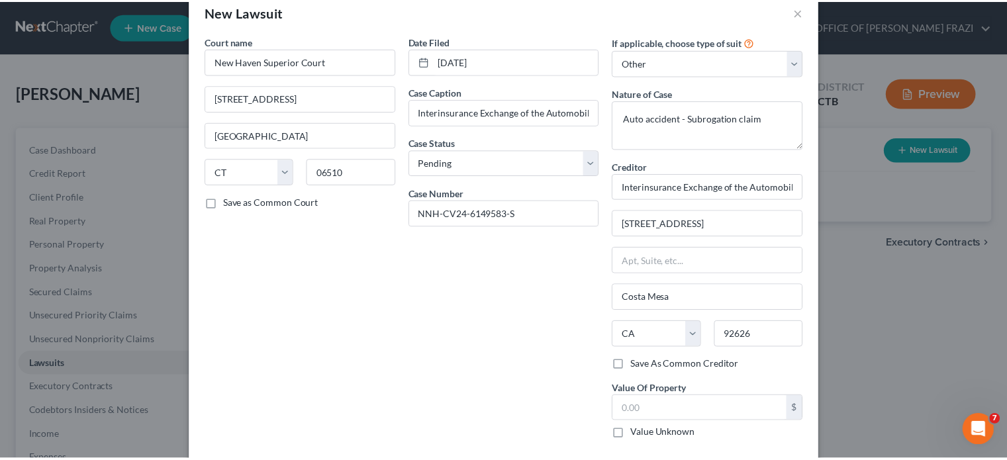
scroll to position [89, 0]
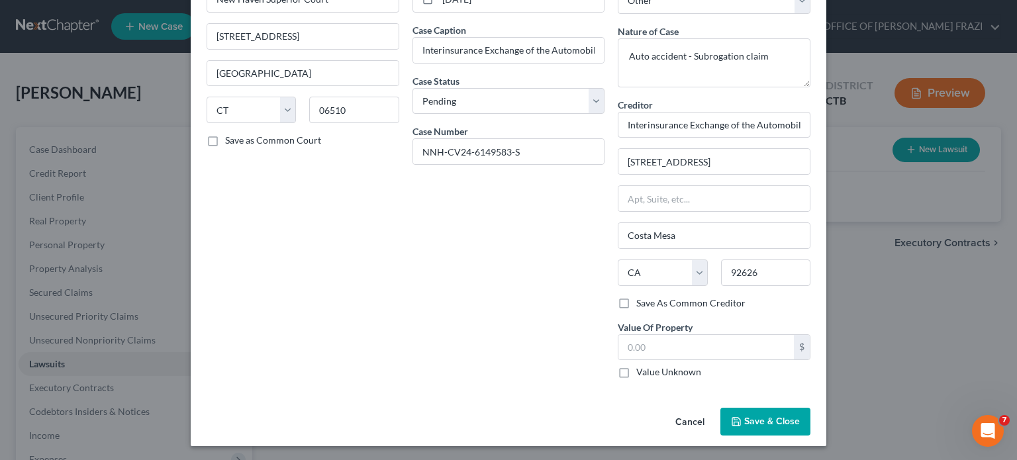
click at [225, 138] on label "Save as Common Court" at bounding box center [273, 140] width 96 height 13
click at [230, 138] on input "Save as Common Court" at bounding box center [234, 138] width 9 height 9
checkbox input "true"
click at [760, 420] on span "Save & Close" at bounding box center [772, 421] width 56 height 11
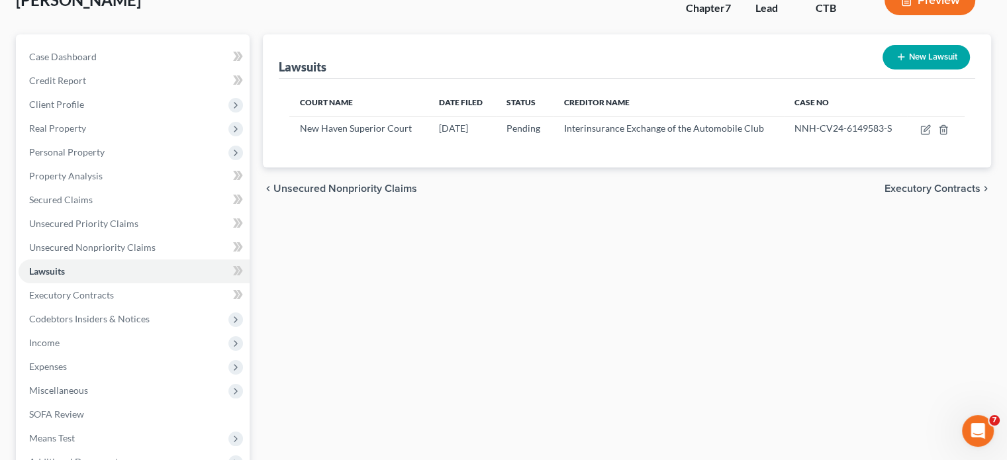
scroll to position [0, 0]
